Goal: Task Accomplishment & Management: Complete application form

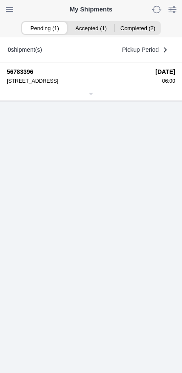
click at [98, 29] on ion-segment-button "Accepted (1)" at bounding box center [90, 28] width 46 height 12
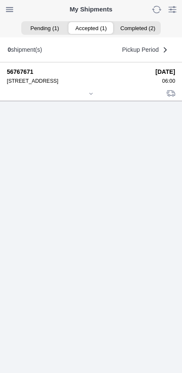
click at [93, 96] on icon at bounding box center [90, 93] width 5 height 5
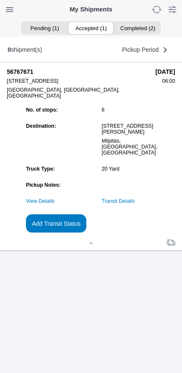
click at [134, 204] on link "Transit Details" at bounding box center [117, 201] width 33 height 6
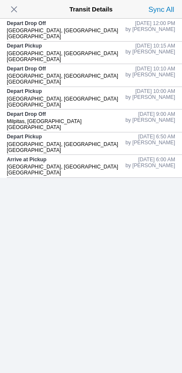
click at [17, 13] on span "button" at bounding box center [14, 9] width 12 height 12
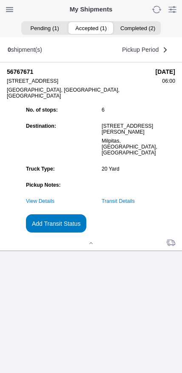
click at [0, 0] on slot "Add Transit Status" at bounding box center [0, 0] width 0 height 0
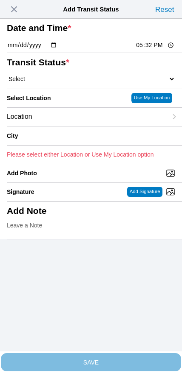
click at [151, 50] on input "17:32" at bounding box center [155, 45] width 40 height 9
click at [150, 50] on input "13:36" at bounding box center [155, 45] width 40 height 9
type input "13:35"
click at [57, 83] on select "Select Arrive at Drop Off Arrive at Pickup Break Start Break Stop Depart Drop O…" at bounding box center [91, 79] width 168 height 8
select select "DPTPULOC"
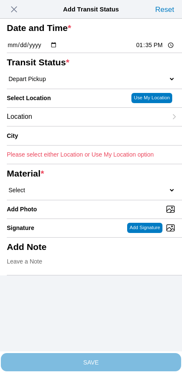
click at [63, 126] on div "Location" at bounding box center [87, 117] width 160 height 18
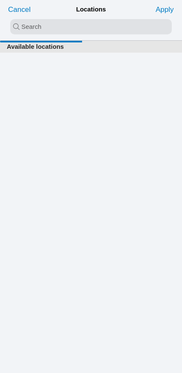
click at [76, 26] on input "search text" at bounding box center [90, 26] width 161 height 15
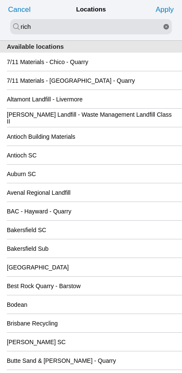
type input "rich"
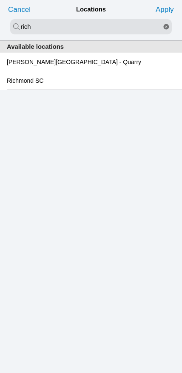
click at [0, 0] on slot "Richmond SC" at bounding box center [0, 0] width 0 height 0
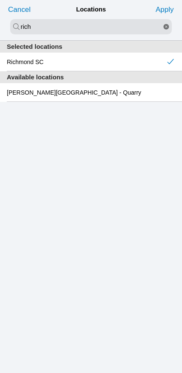
click at [0, 0] on slot "Apply" at bounding box center [0, 0] width 0 height 0
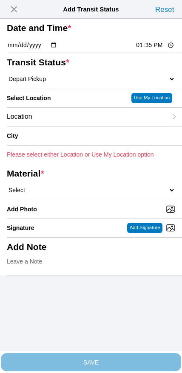
type input "[GEOGRAPHIC_DATA]"
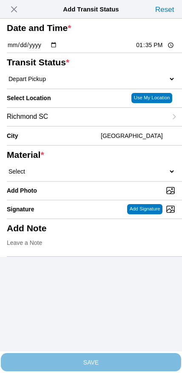
click at [116, 175] on select "Select 1" x 3" Rock 1" x 4" Rock 2" x 4" Rock Asphalt Cold Patch Backfill Spec …" at bounding box center [91, 172] width 168 height 8
select select "708654"
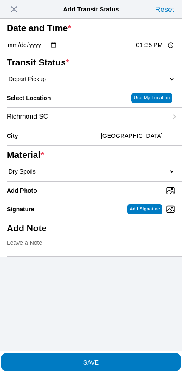
click at [108, 359] on span "SAVE" at bounding box center [91, 362] width 168 height 6
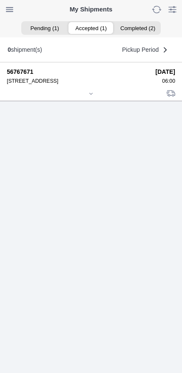
click at [90, 96] on icon at bounding box center [90, 93] width 5 height 5
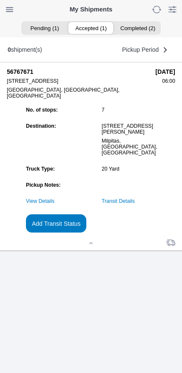
click at [0, 0] on slot "Add Transit Status" at bounding box center [0, 0] width 0 height 0
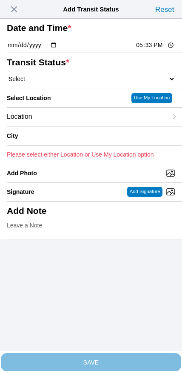
click at [148, 50] on input "17:33" at bounding box center [155, 45] width 40 height 9
type input "15:30"
click at [50, 83] on select "Select Arrive at Drop Off Arrive at Pickup Break Start Break Stop Depart Drop O…" at bounding box center [91, 79] width 168 height 8
select select "BREAKSTART"
click at [62, 126] on div "Location" at bounding box center [87, 117] width 160 height 18
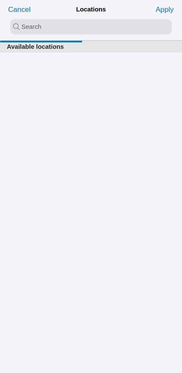
click at [82, 26] on input "search text" at bounding box center [90, 26] width 161 height 15
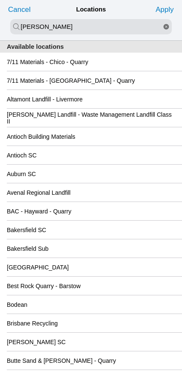
type input "[PERSON_NAME]"
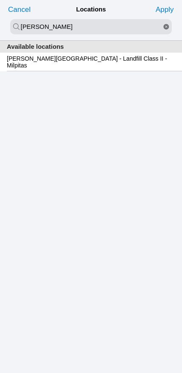
click at [0, 0] on slot "[PERSON_NAME][GEOGRAPHIC_DATA] - Landfill Class II - Milpitas" at bounding box center [0, 0] width 0 height 0
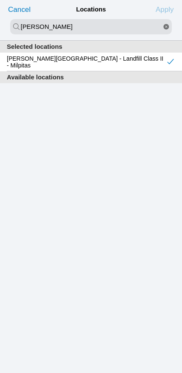
click at [0, 0] on slot "Apply" at bounding box center [0, 0] width 0 height 0
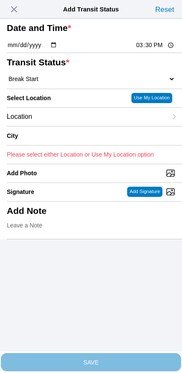
type input "Milpitas"
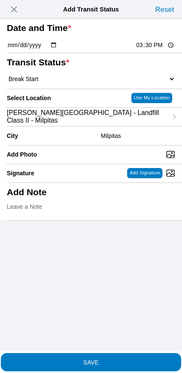
click at [106, 359] on span "SAVE" at bounding box center [91, 362] width 168 height 6
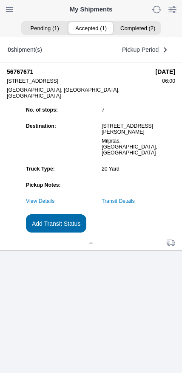
click at [0, 0] on slot "Add Transit Status" at bounding box center [0, 0] width 0 height 0
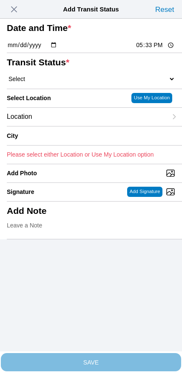
click at [150, 50] on input "17:33" at bounding box center [155, 45] width 40 height 9
type input "16:00"
click at [64, 83] on select "Select Arrive at Drop Off Arrive at Pickup Break Start Break Stop Depart Drop O…" at bounding box center [91, 79] width 168 height 8
select select "BREAKSTOP"
click at [62, 126] on div "Location" at bounding box center [87, 117] width 160 height 18
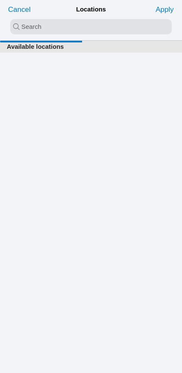
click at [77, 31] on input "search text" at bounding box center [90, 26] width 161 height 15
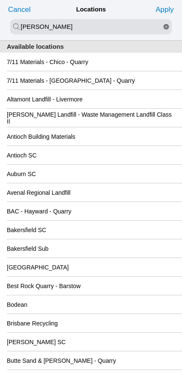
type input "[PERSON_NAME]"
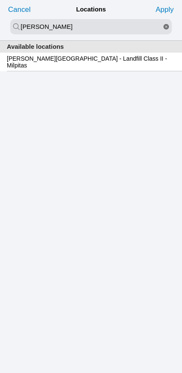
click at [77, 69] on div "[PERSON_NAME][GEOGRAPHIC_DATA] - Landfill Class II - Milpitas" at bounding box center [91, 62] width 168 height 18
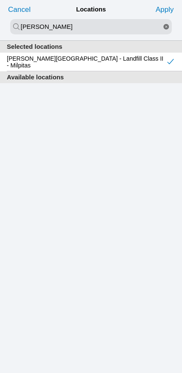
click at [0, 0] on slot "Apply" at bounding box center [0, 0] width 0 height 0
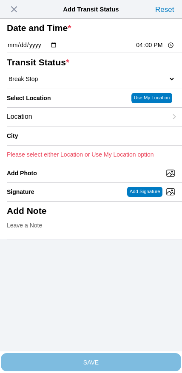
type input "Milpitas"
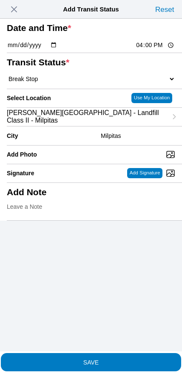
click at [108, 359] on span "SAVE" at bounding box center [91, 362] width 168 height 6
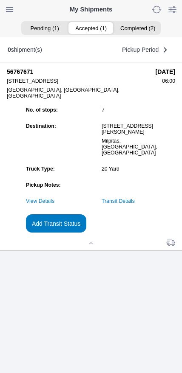
click at [134, 204] on link "Transit Details" at bounding box center [117, 201] width 33 height 6
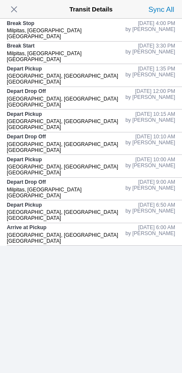
click at [17, 14] on span "button" at bounding box center [14, 9] width 12 height 12
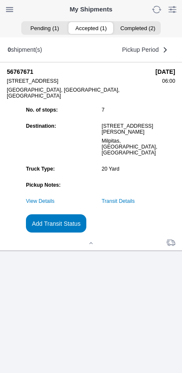
click at [0, 0] on slot "Add Transit Status" at bounding box center [0, 0] width 0 height 0
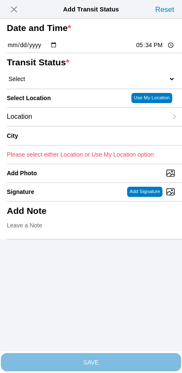
click at [149, 50] on input "17:34" at bounding box center [155, 45] width 40 height 9
type input "17:00"
click at [46, 83] on select "Select Arrive at Drop Off Arrive at Pickup Break Start Break Stop Depart Drop O…" at bounding box center [91, 79] width 168 height 8
select select "DPTDLVLOC"
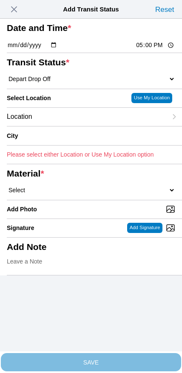
click at [67, 126] on div "Location" at bounding box center [87, 117] width 160 height 18
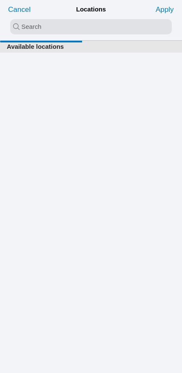
click at [75, 26] on input "search text" at bounding box center [90, 26] width 161 height 15
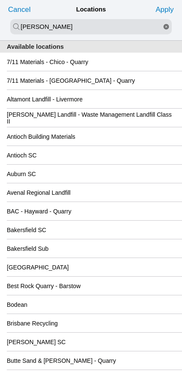
type input "[PERSON_NAME]"
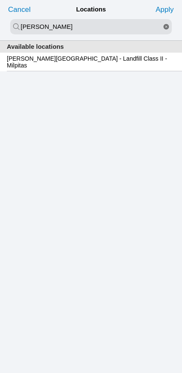
click at [76, 70] on div "[PERSON_NAME][GEOGRAPHIC_DATA] - Landfill Class II - Milpitas" at bounding box center [91, 62] width 168 height 18
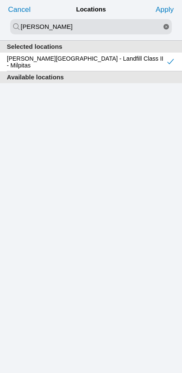
click at [0, 0] on slot "Apply" at bounding box center [0, 0] width 0 height 0
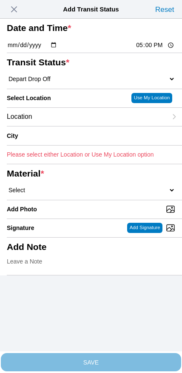
type input "Milpitas"
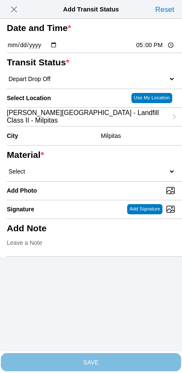
click at [104, 175] on select "Select 1" x 3" Rock 1" x 4" Rock 2" x 4" Rock Asphalt Cold Patch Backfill Spec …" at bounding box center [91, 172] width 168 height 8
select select "708654"
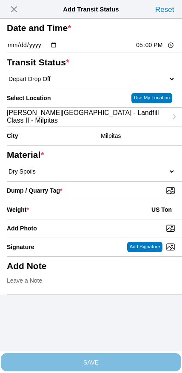
click at [121, 195] on input "Dump / Quarry Tag *" at bounding box center [94, 190] width 175 height 9
type input "C:\fakepath\image.jpg"
click at [79, 219] on div "Weight * US Ton" at bounding box center [91, 209] width 168 height 19
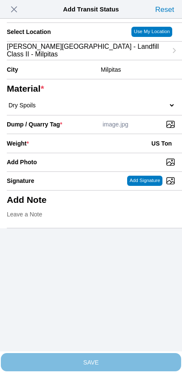
scroll to position [76, 0]
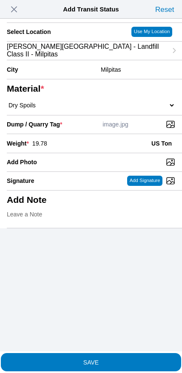
type input "19.78"
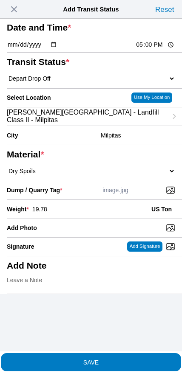
scroll to position [24, 0]
click at [116, 359] on span "SAVE" at bounding box center [91, 362] width 168 height 6
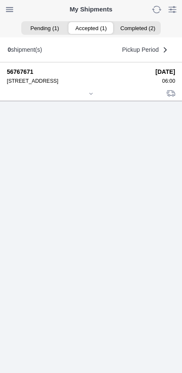
click at [92, 96] on icon at bounding box center [90, 93] width 5 height 5
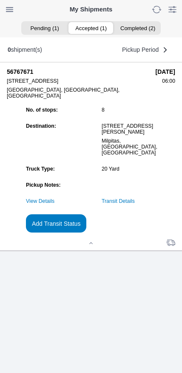
click at [134, 204] on link "Transit Details" at bounding box center [117, 201] width 33 height 6
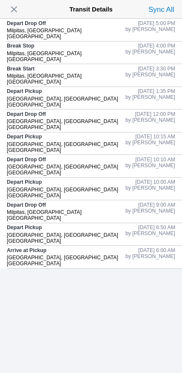
click at [14, 10] on span "button" at bounding box center [14, 9] width 12 height 12
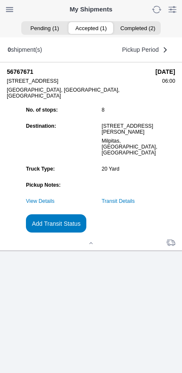
click at [0, 0] on slot "Add Transit Status" at bounding box center [0, 0] width 0 height 0
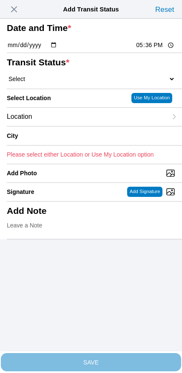
click at [145, 50] on input "17:36" at bounding box center [155, 45] width 40 height 9
type input "18:30"
click at [53, 83] on select "Select Arrive at Drop Off Arrive at Pickup Break Start Break Stop Depart Drop O…" at bounding box center [91, 79] width 168 height 8
select select "DELIVRED"
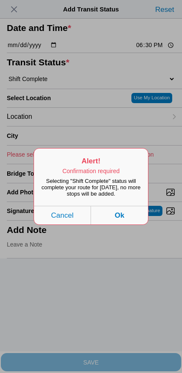
click at [136, 224] on button "Ok" at bounding box center [119, 215] width 57 height 19
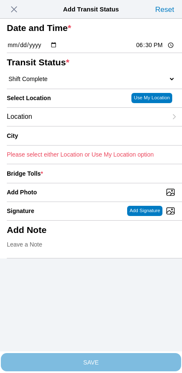
click at [64, 126] on div "Location" at bounding box center [87, 117] width 160 height 18
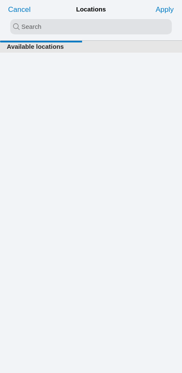
click at [76, 23] on input "search text" at bounding box center [90, 26] width 161 height 15
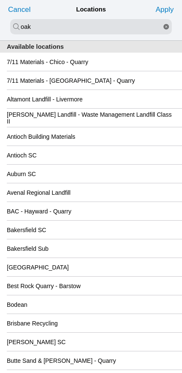
type input "oak"
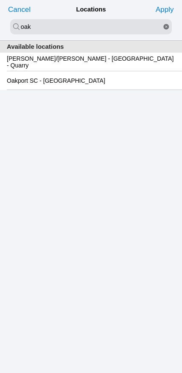
click at [0, 0] on slot "Oakport SC - [GEOGRAPHIC_DATA]" at bounding box center [0, 0] width 0 height 0
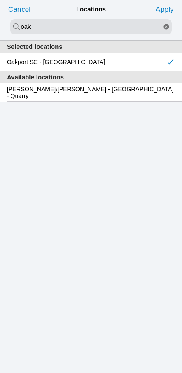
click at [0, 0] on slot "Apply" at bounding box center [0, 0] width 0 height 0
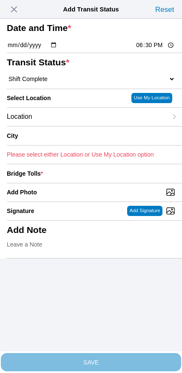
type input "[GEOGRAPHIC_DATA]"
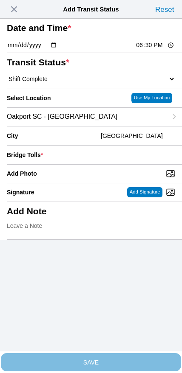
click at [105, 178] on input "Add Photo" at bounding box center [94, 173] width 175 height 9
type input "C:\fakepath\IMG_6970.jpeg"
click at [122, 164] on input "number" at bounding box center [110, 154] width 129 height 19
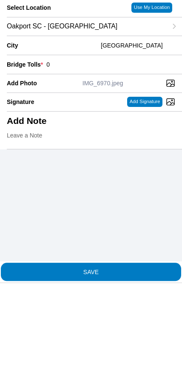
type input "0"
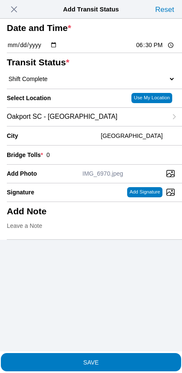
click at [119, 361] on button "SAVE" at bounding box center [91, 362] width 180 height 18
